Goal: Navigation & Orientation: Find specific page/section

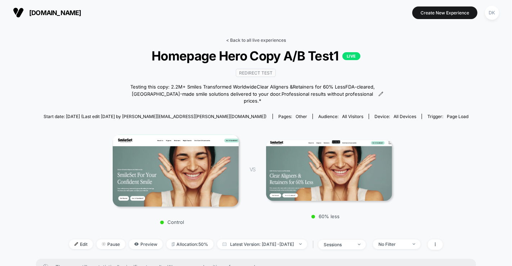
click at [256, 40] on link "< Back to all live experiences" at bounding box center [256, 39] width 60 height 5
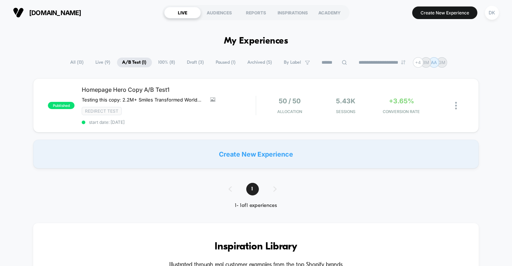
click at [72, 62] on span "All ( 13 )" at bounding box center [77, 63] width 24 height 10
